Goal: Navigation & Orientation: Understand site structure

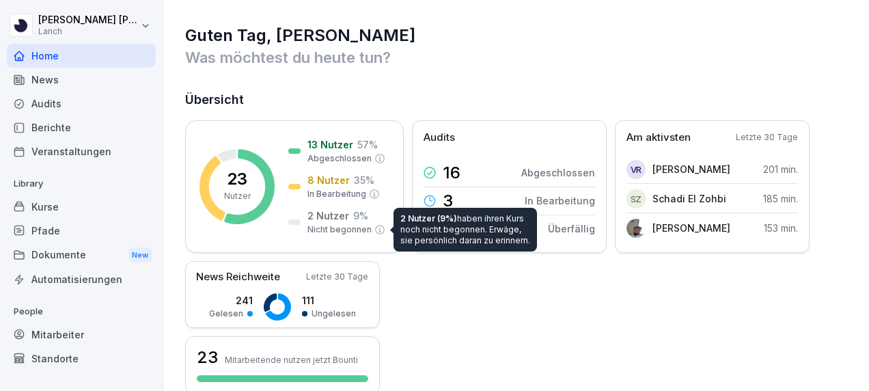
click at [643, 291] on div "23 Nutzer 13 Nutzer 57 % Abgeschlossen 8 Nutzer 35 % In Bearbeitung 2 Nutzer 9 …" at bounding box center [516, 256] width 663 height 273
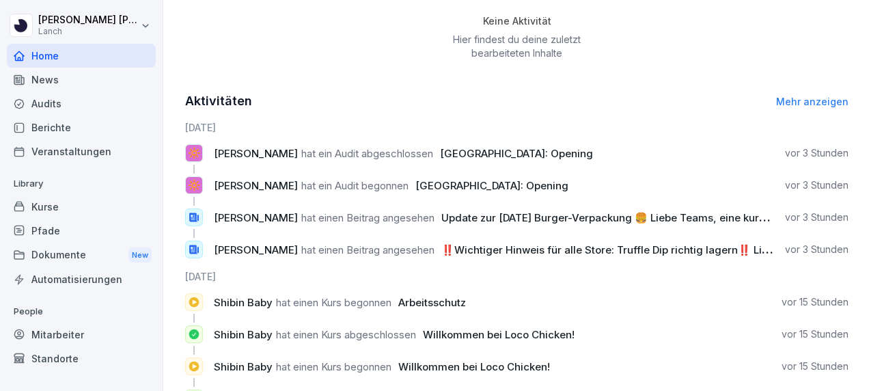
scroll to position [516, 0]
click at [55, 331] on div "Mitarbeiter" at bounding box center [81, 334] width 149 height 24
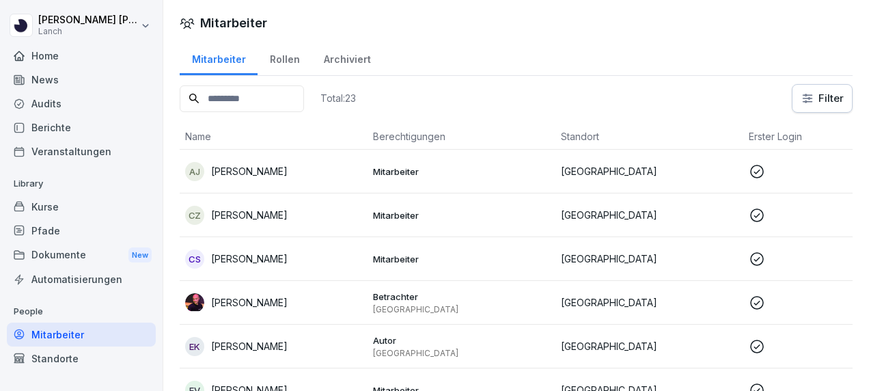
scroll to position [27, 0]
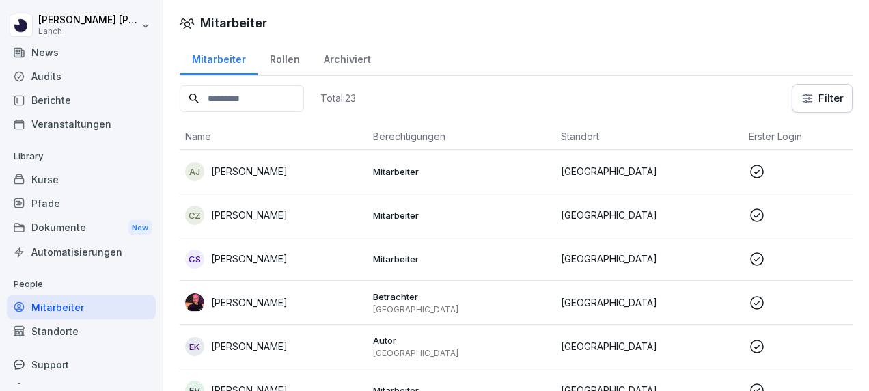
click at [790, 202] on td at bounding box center [837, 215] width 188 height 44
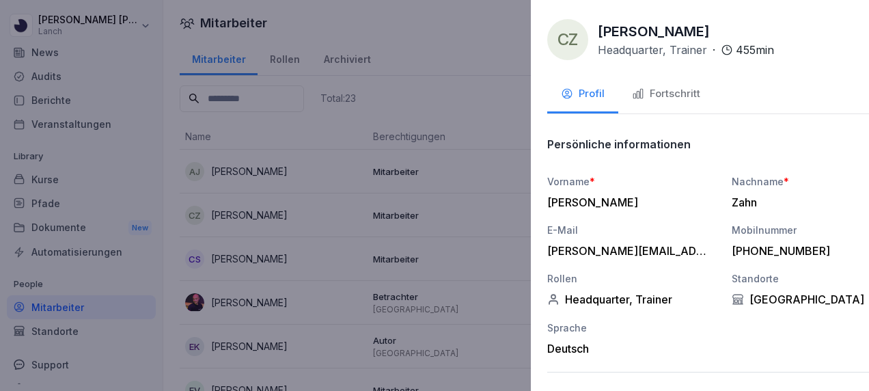
click at [460, 94] on div at bounding box center [434, 195] width 869 height 391
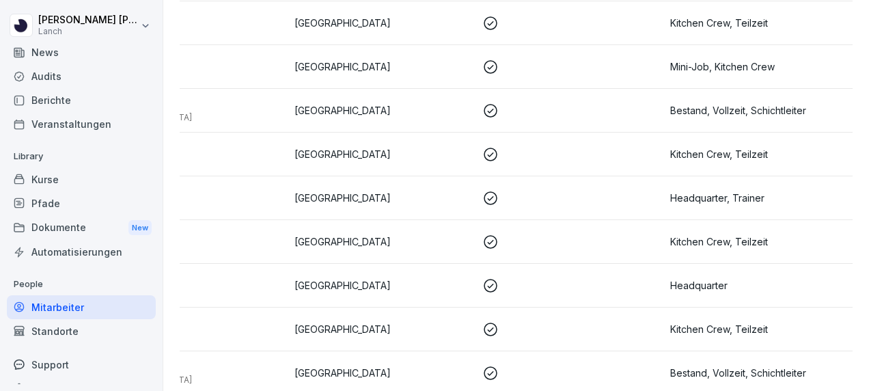
scroll to position [0, 0]
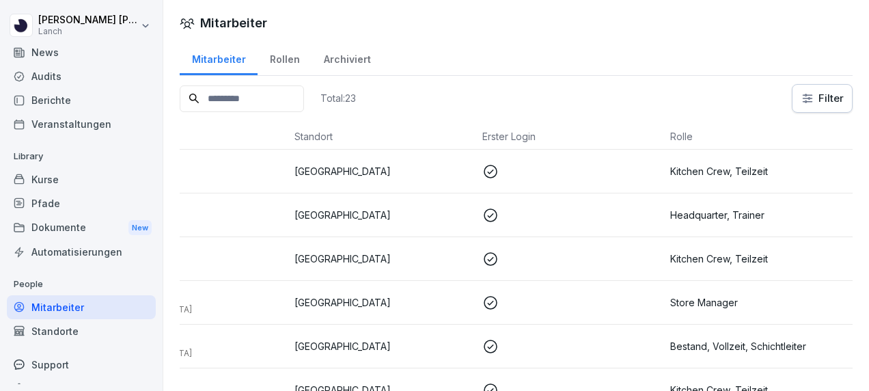
click at [52, 182] on div "Kurse" at bounding box center [81, 179] width 149 height 24
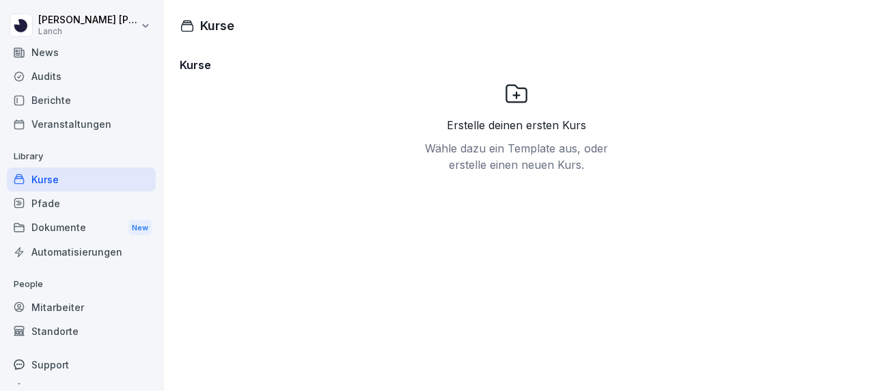
click at [57, 231] on div "Dokumente New" at bounding box center [81, 227] width 149 height 25
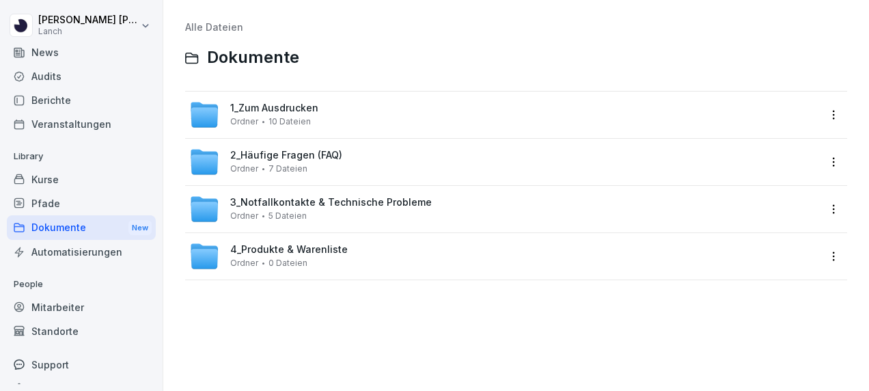
click at [74, 49] on div "News" at bounding box center [81, 52] width 149 height 24
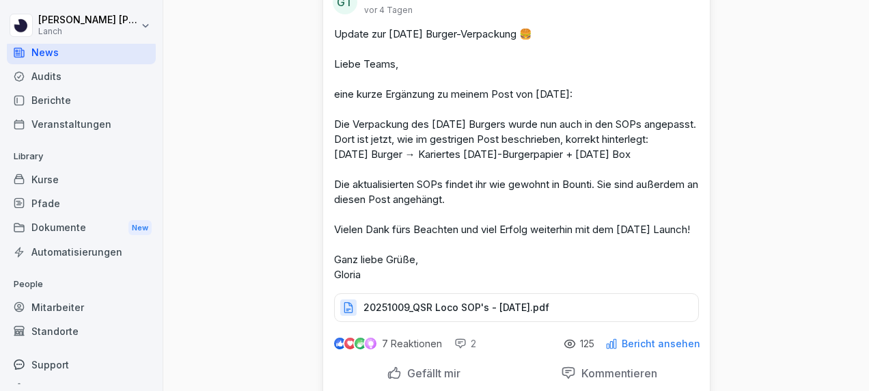
scroll to position [671, 0]
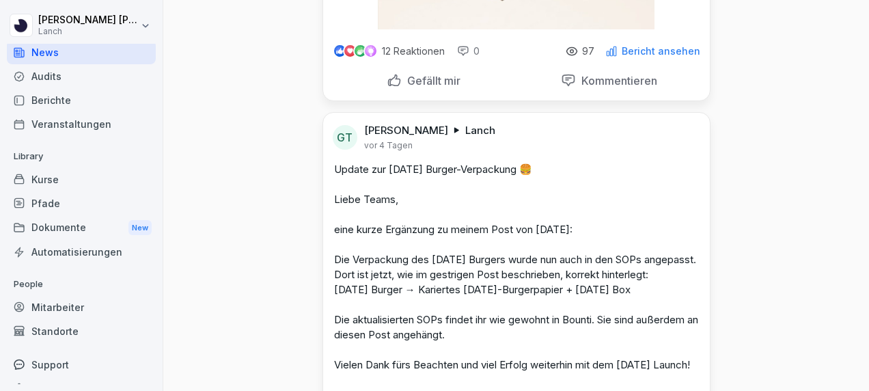
click at [425, 87] on p "Gefällt mir" at bounding box center [431, 81] width 59 height 14
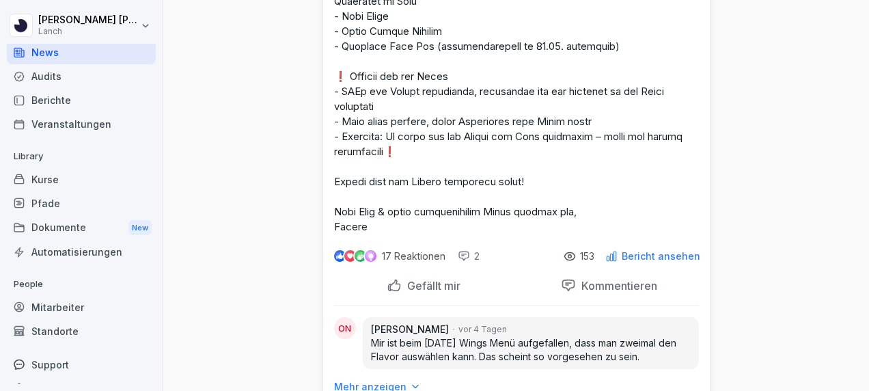
scroll to position [2110, 0]
